Goal: Navigation & Orientation: Find specific page/section

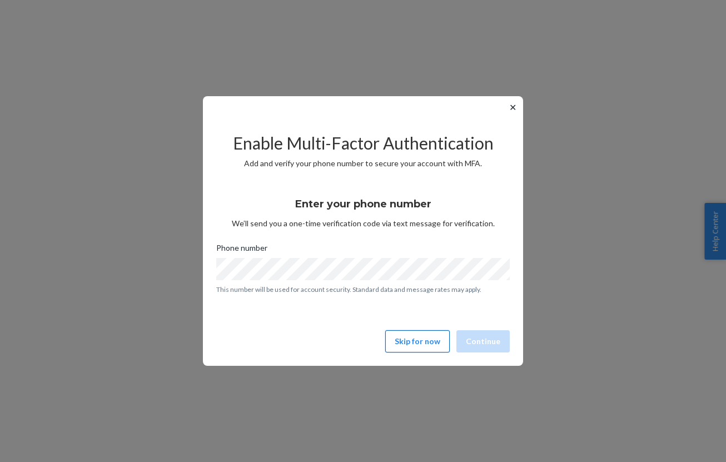
click at [411, 338] on button "Skip for now" at bounding box center [417, 341] width 64 height 22
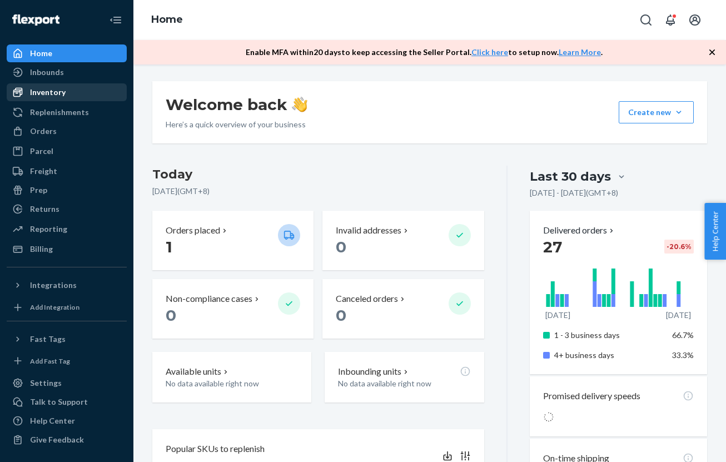
click at [39, 83] on link "Inventory" at bounding box center [67, 92] width 120 height 18
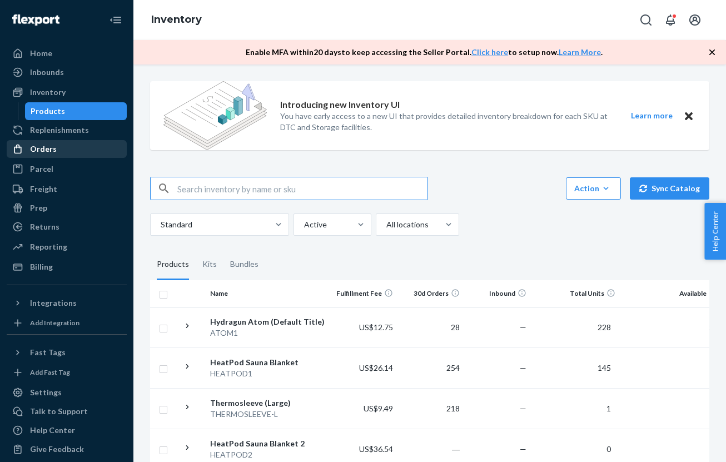
click at [33, 147] on div "Orders" at bounding box center [43, 148] width 27 height 11
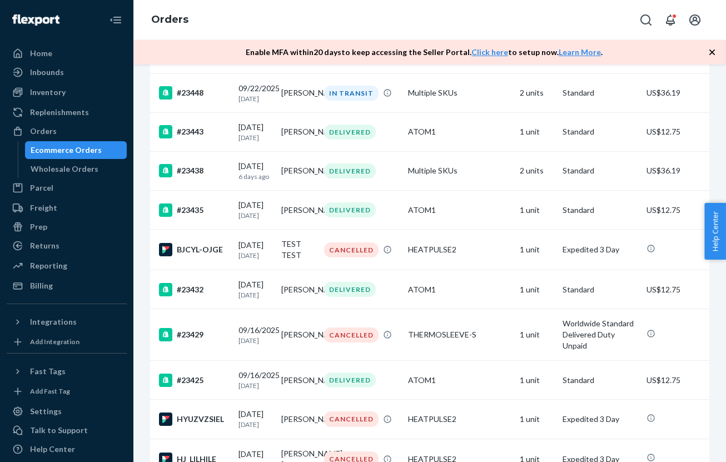
scroll to position [1187, 0]
